Goal: Task Accomplishment & Management: Complete application form

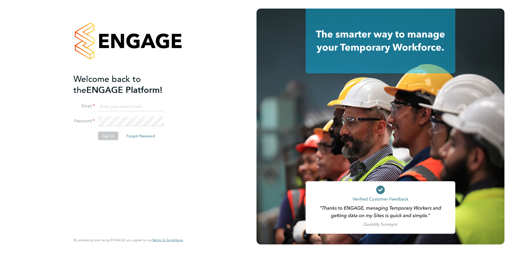
type input "[EMAIL_ADDRESS][DOMAIN_NAME]"
click at [108, 139] on button "Sign In" at bounding box center [108, 135] width 20 height 9
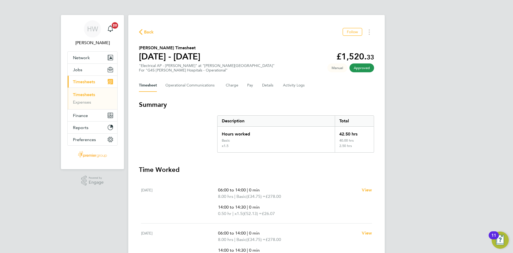
click at [90, 94] on link "Timesheets" at bounding box center [84, 94] width 22 height 5
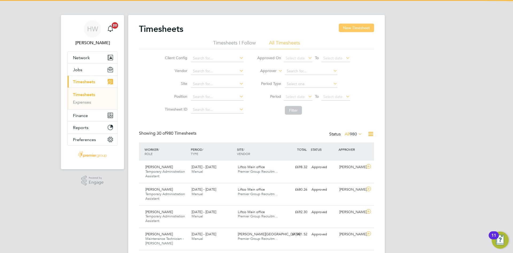
click at [367, 24] on button "New Timesheet" at bounding box center [356, 28] width 35 height 9
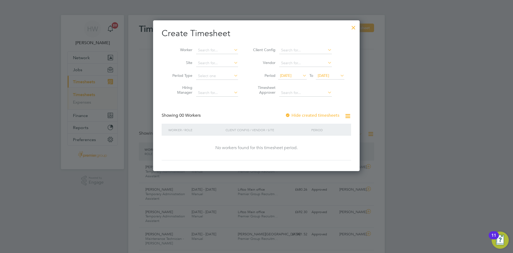
click at [351, 116] on icon at bounding box center [348, 116] width 7 height 7
click at [302, 76] on icon at bounding box center [302, 75] width 0 height 7
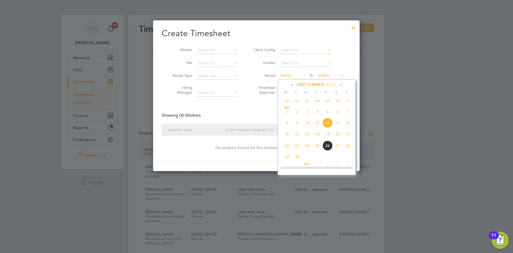
click at [341, 86] on icon at bounding box center [341, 85] width 5 height 6
click at [327, 113] on span "10" at bounding box center [328, 110] width 10 height 10
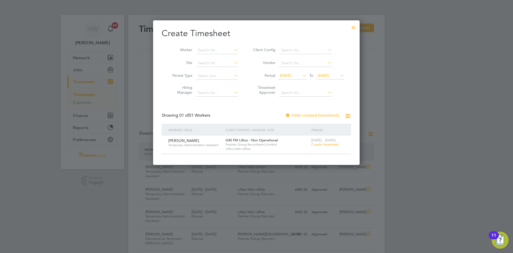
click at [302, 77] on icon at bounding box center [302, 75] width 0 height 7
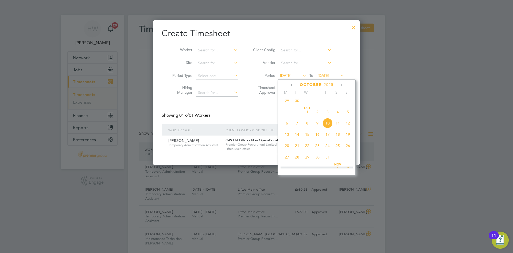
click at [308, 114] on span "[DATE]" at bounding box center [307, 112] width 10 height 10
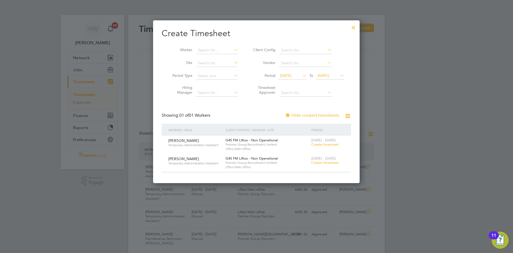
click at [292, 76] on span "[DATE]" at bounding box center [285, 75] width 11 height 5
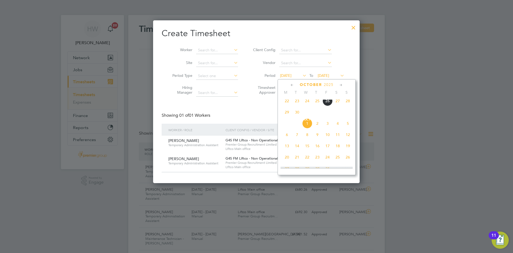
click at [287, 102] on span "22" at bounding box center [287, 101] width 10 height 10
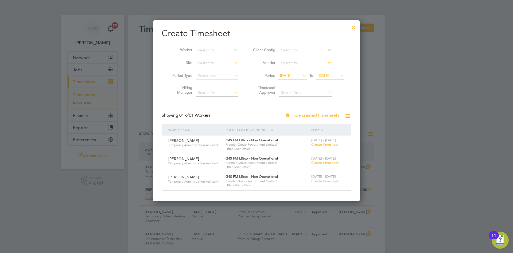
click at [318, 145] on span "Create timesheet" at bounding box center [325, 144] width 27 height 5
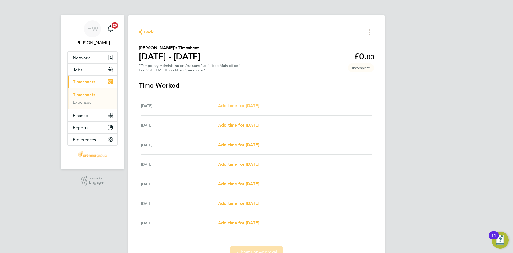
click at [258, 106] on span "Add time for [DATE]" at bounding box center [238, 105] width 41 height 5
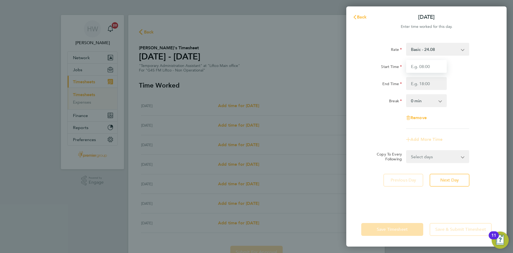
click at [419, 63] on input "Start Time" at bounding box center [426, 66] width 41 height 13
type input "09:00"
click at [439, 81] on input "End Time" at bounding box center [426, 83] width 41 height 13
type input "17:00"
click at [413, 99] on select "0 min 15 min 30 min 45 min 60 min 75 min 90 min" at bounding box center [423, 101] width 33 height 12
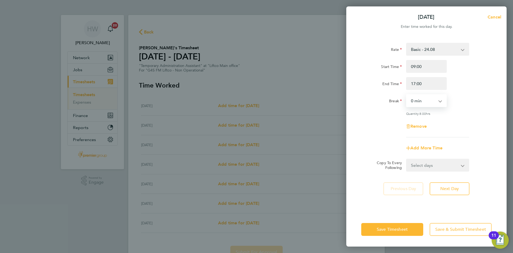
select select "60"
click at [407, 95] on select "0 min 15 min 30 min 45 min 60 min 75 min 90 min" at bounding box center [423, 101] width 33 height 12
click at [468, 114] on div "Quantity: 7.00 hrs" at bounding box center [437, 113] width 63 height 4
click at [451, 186] on span "Next Day" at bounding box center [450, 188] width 18 height 5
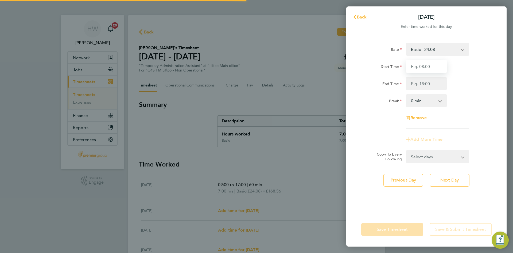
click at [429, 68] on input "Start Time" at bounding box center [426, 66] width 41 height 13
type input "09:00"
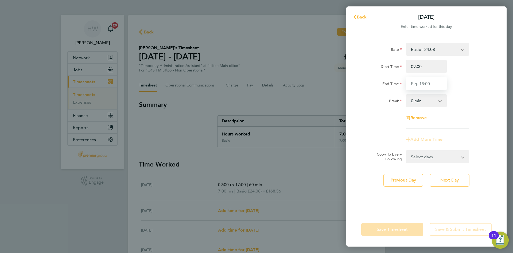
click at [424, 85] on input "End Time" at bounding box center [426, 83] width 41 height 13
type input "17:00"
click at [408, 100] on select "0 min 15 min 30 min 45 min 60 min 75 min 90 min" at bounding box center [423, 101] width 33 height 12
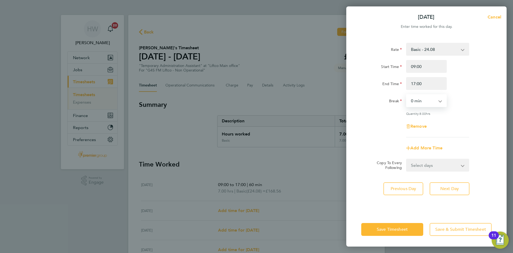
select select "60"
click at [407, 95] on select "0 min 15 min 30 min 45 min 60 min 75 min 90 min" at bounding box center [423, 101] width 33 height 12
click at [465, 102] on div "Break 0 min 15 min 30 min 45 min 60 min 75 min 90 min" at bounding box center [426, 100] width 135 height 13
click at [460, 188] on button "Next Day" at bounding box center [450, 188] width 40 height 13
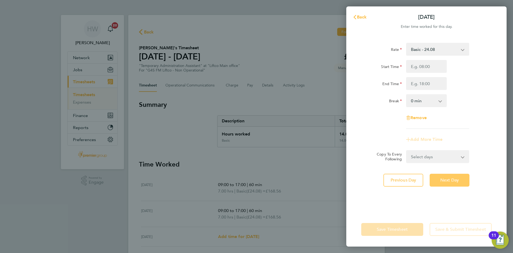
click at [458, 179] on span "Next Day" at bounding box center [450, 179] width 18 height 5
click at [427, 66] on input "Start Time" at bounding box center [426, 66] width 41 height 13
type input "08:45"
click at [428, 82] on input "End Time" at bounding box center [426, 83] width 41 height 13
type input "17:00"
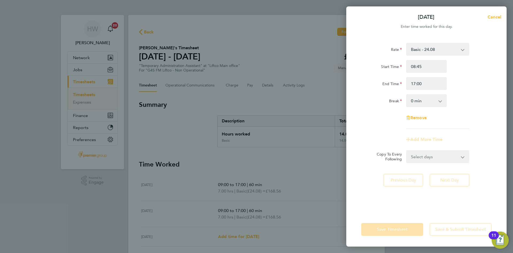
drag, startPoint x: 460, startPoint y: 83, endPoint x: 446, endPoint y: 88, distance: 15.6
click at [460, 83] on div "End Time 17:00" at bounding box center [426, 83] width 135 height 13
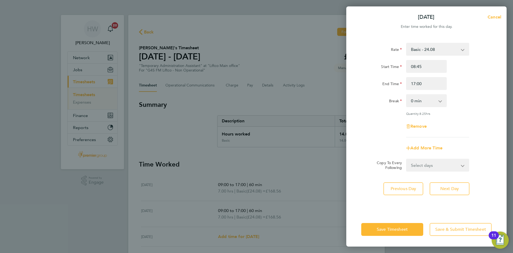
click at [406, 106] on div "0 min 15 min 30 min 45 min 60 min 75 min 90 min" at bounding box center [426, 100] width 45 height 13
click at [417, 103] on select "0 min 15 min 30 min 45 min 60 min 75 min 90 min" at bounding box center [423, 101] width 33 height 12
select select "60"
click at [407, 95] on select "0 min 15 min 30 min 45 min 60 min 75 min 90 min" at bounding box center [423, 101] width 33 height 12
click at [461, 119] on div "Rate Basic - 24.08 Start Time 08:45 End Time 17:00 Break 0 min 15 min 30 min 45…" at bounding box center [427, 90] width 130 height 94
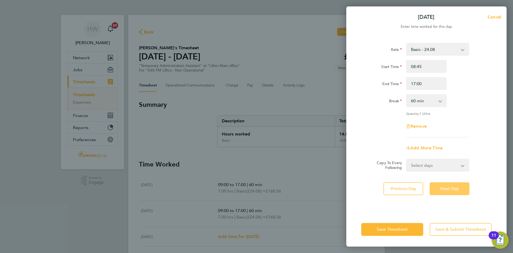
click at [450, 185] on button "Next Day" at bounding box center [450, 188] width 40 height 13
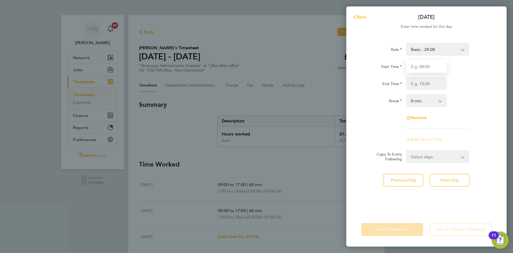
click at [443, 63] on input "Start Time" at bounding box center [426, 66] width 41 height 13
type input "09:00"
click at [469, 69] on div "Start Time 09:00" at bounding box center [426, 66] width 135 height 13
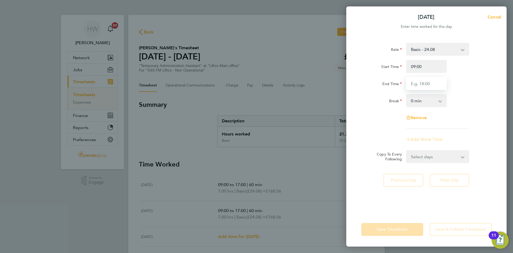
click at [419, 84] on input "End Time" at bounding box center [426, 83] width 41 height 13
drag, startPoint x: 446, startPoint y: 79, endPoint x: 433, endPoint y: 90, distance: 16.7
click at [446, 79] on input "17:00" at bounding box center [426, 83] width 41 height 13
type input "17:00"
click at [413, 101] on select "0 min 15 min 30 min 45 min 60 min 75 min 90 min" at bounding box center [423, 101] width 33 height 12
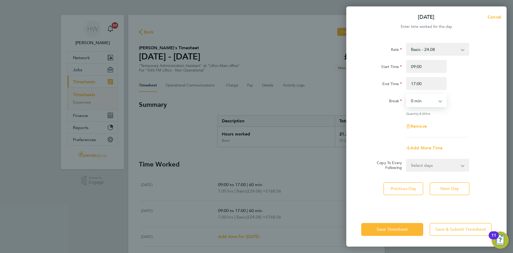
select select "60"
click at [407, 95] on select "0 min 15 min 30 min 45 min 60 min 75 min 90 min" at bounding box center [423, 101] width 33 height 12
drag, startPoint x: 462, startPoint y: 114, endPoint x: 439, endPoint y: 180, distance: 69.9
click at [463, 114] on div "Quantity: 7.00 hrs" at bounding box center [437, 113] width 63 height 4
click at [406, 232] on button "Save Timesheet" at bounding box center [393, 229] width 62 height 13
